Goal: Register for event/course

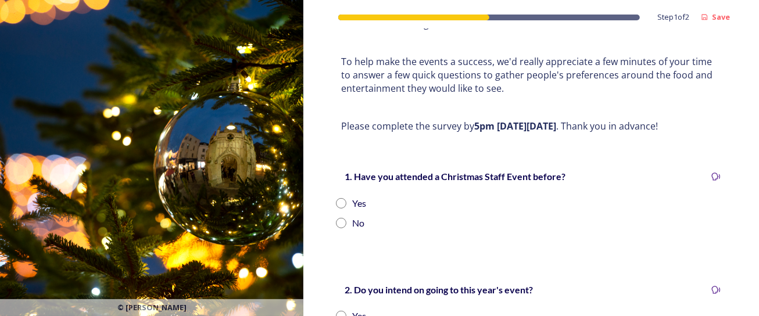
scroll to position [174, 0]
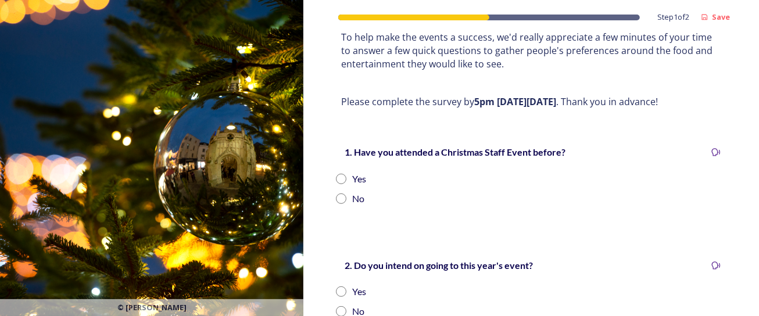
click at [341, 178] on input "radio" at bounding box center [341, 179] width 10 height 10
radio input "true"
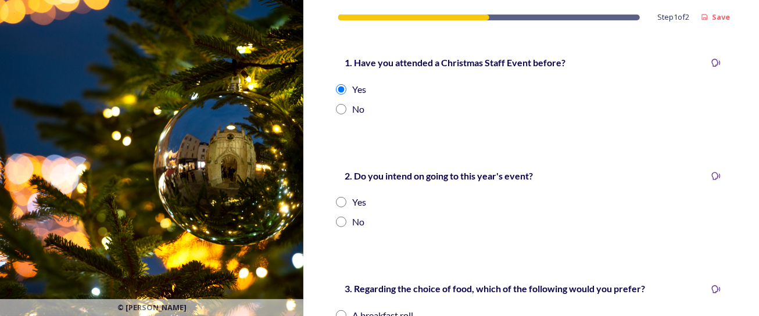
scroll to position [290, 0]
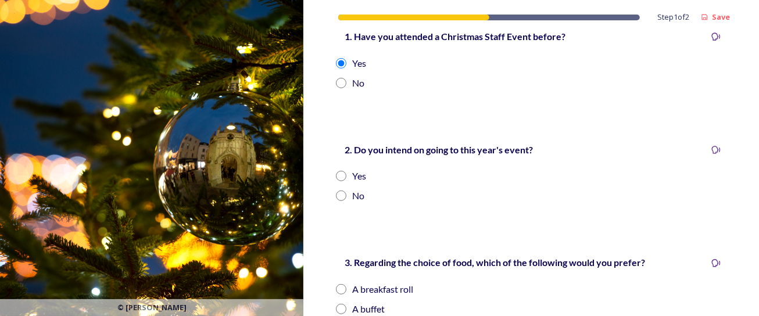
click at [341, 176] on input "radio" at bounding box center [341, 176] width 10 height 10
radio input "true"
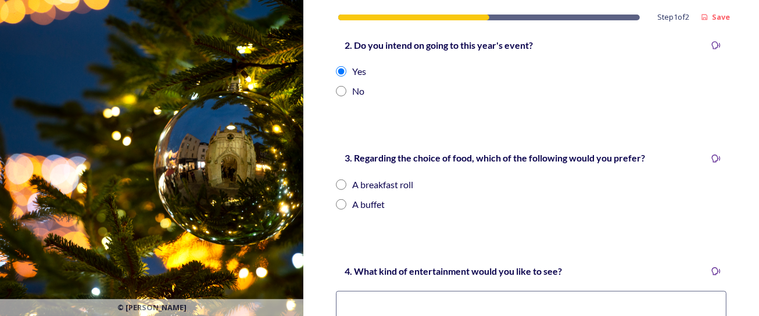
scroll to position [407, 0]
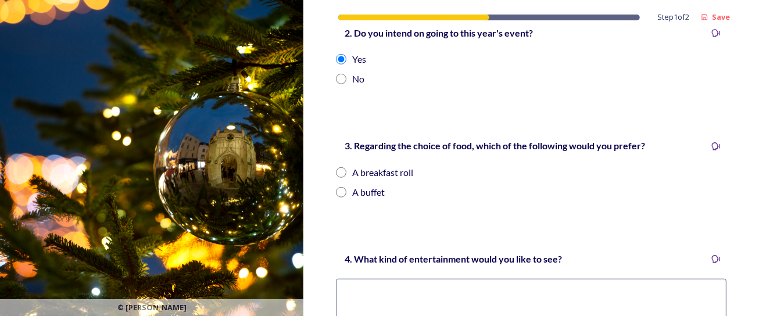
click at [341, 173] on input "radio" at bounding box center [341, 172] width 10 height 10
radio input "true"
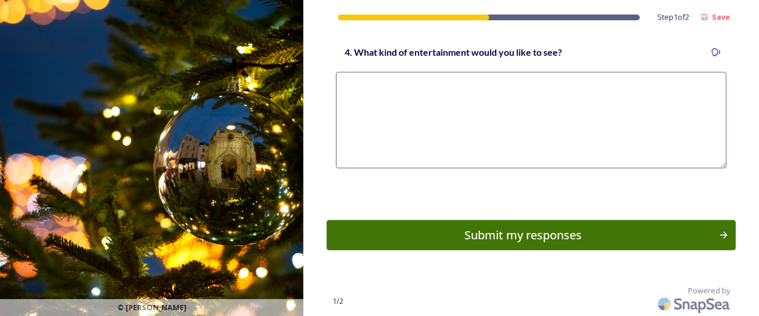
scroll to position [556, 0]
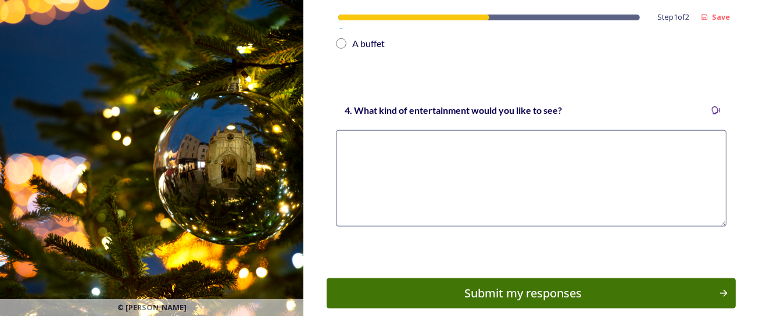
click at [490, 140] on textarea at bounding box center [531, 178] width 391 height 97
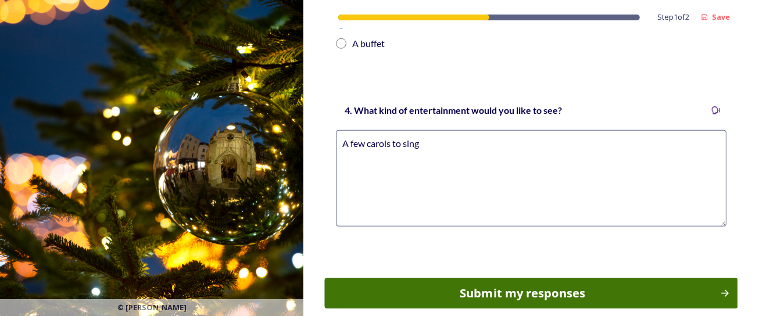
type textarea "A few carols to sing"
click at [479, 291] on div "Submit my responses" at bounding box center [522, 293] width 383 height 17
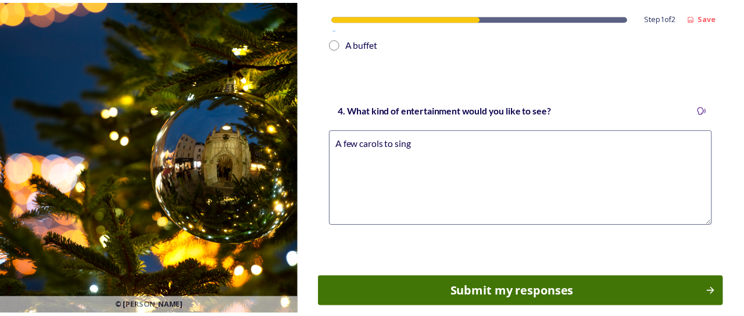
scroll to position [0, 0]
